Goal: Task Accomplishment & Management: Use online tool/utility

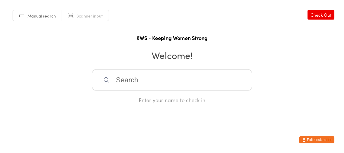
click at [140, 80] on input "search" at bounding box center [172, 80] width 160 height 22
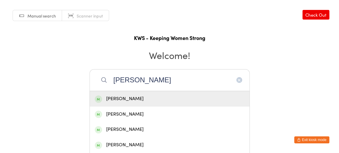
type input "[PERSON_NAME]"
click at [121, 100] on div "[PERSON_NAME]" at bounding box center [170, 99] width 150 height 8
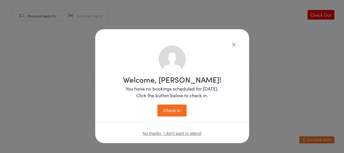
click at [174, 109] on button "Check in" at bounding box center [172, 111] width 29 height 12
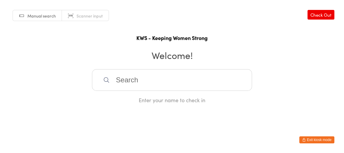
click at [127, 82] on input "search" at bounding box center [172, 80] width 160 height 22
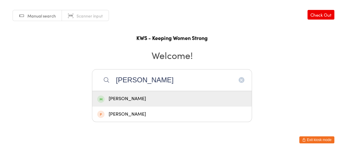
type input "[PERSON_NAME]"
click at [124, 95] on div "[PERSON_NAME]" at bounding box center [172, 99] width 150 height 8
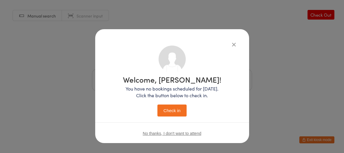
click at [171, 107] on button "Check in" at bounding box center [172, 111] width 29 height 12
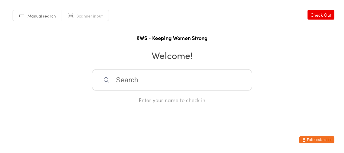
drag, startPoint x: 169, startPoint y: 106, endPoint x: 175, endPoint y: 104, distance: 7.2
click at [173, 105] on html "You have now entered Kiosk Mode. Members will be able to check themselves in us…" at bounding box center [172, 76] width 344 height 153
click at [175, 104] on div "Enter your name to check in" at bounding box center [172, 99] width 160 height 7
drag, startPoint x: 123, startPoint y: 76, endPoint x: 250, endPoint y: 109, distance: 131.0
click at [207, 97] on div "Enter your name to check in" at bounding box center [172, 86] width 160 height 35
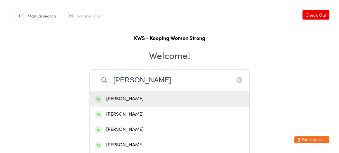
type input "[PERSON_NAME]"
click at [116, 99] on div "[PERSON_NAME]" at bounding box center [170, 99] width 150 height 8
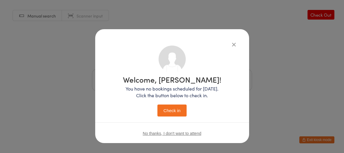
click at [173, 111] on button "Check in" at bounding box center [172, 111] width 29 height 12
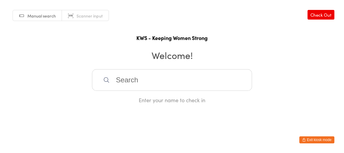
click at [204, 95] on div "Enter your name to check in" at bounding box center [172, 86] width 160 height 35
click at [167, 53] on h2 "Welcome!" at bounding box center [172, 55] width 333 height 13
click at [147, 78] on input "search" at bounding box center [172, 80] width 160 height 22
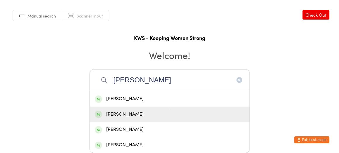
type input "[PERSON_NAME]"
click at [131, 113] on div "[PERSON_NAME]" at bounding box center [170, 115] width 150 height 8
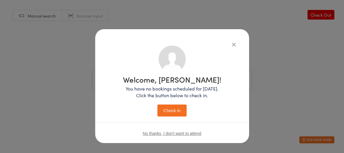
click at [177, 108] on button "Check in" at bounding box center [172, 111] width 29 height 12
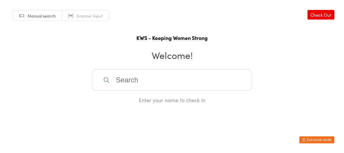
click at [122, 78] on input "search" at bounding box center [172, 80] width 160 height 22
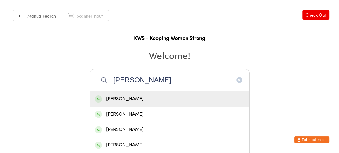
type input "[PERSON_NAME]"
click at [123, 96] on div "[PERSON_NAME]" at bounding box center [170, 99] width 150 height 8
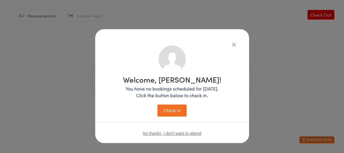
click at [171, 109] on button "Check in" at bounding box center [172, 111] width 29 height 12
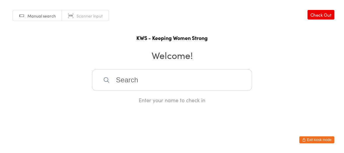
click at [161, 87] on input "search" at bounding box center [172, 80] width 160 height 22
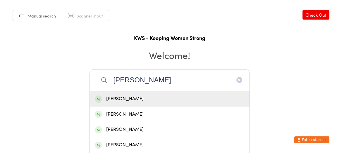
type input "[PERSON_NAME]"
click at [151, 99] on div "[PERSON_NAME]" at bounding box center [170, 99] width 150 height 8
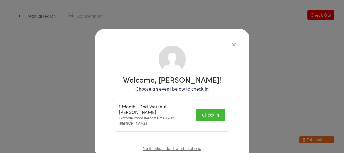
click at [201, 110] on button "Check in" at bounding box center [210, 115] width 29 height 12
